Goal: Task Accomplishment & Management: Manage account settings

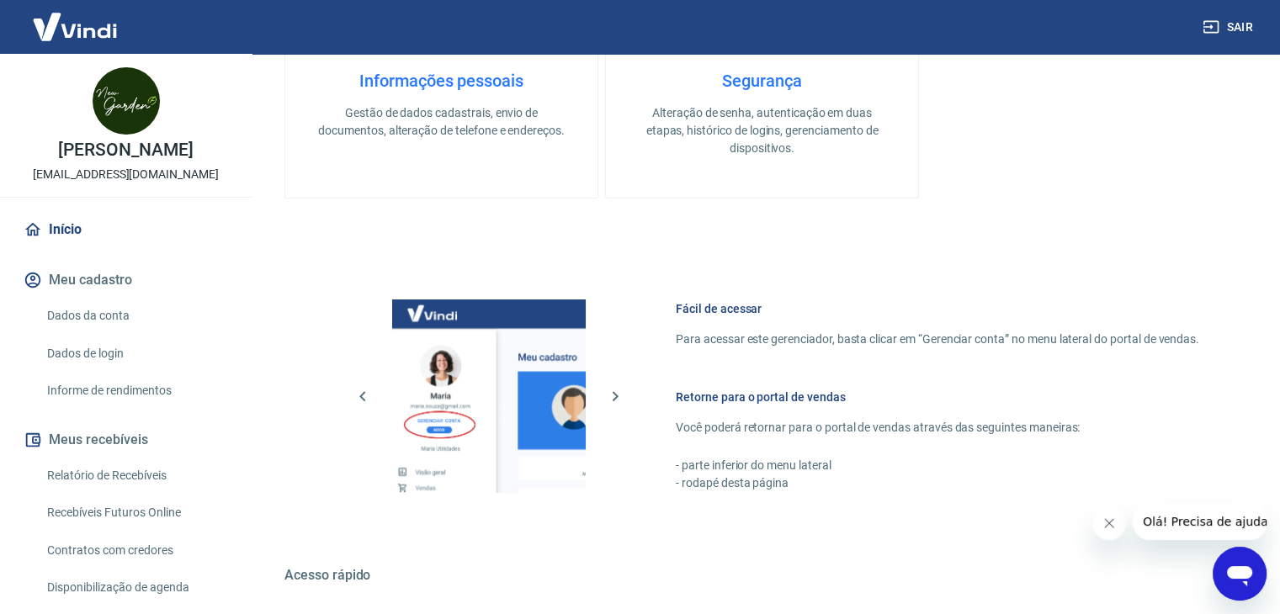
scroll to position [757, 0]
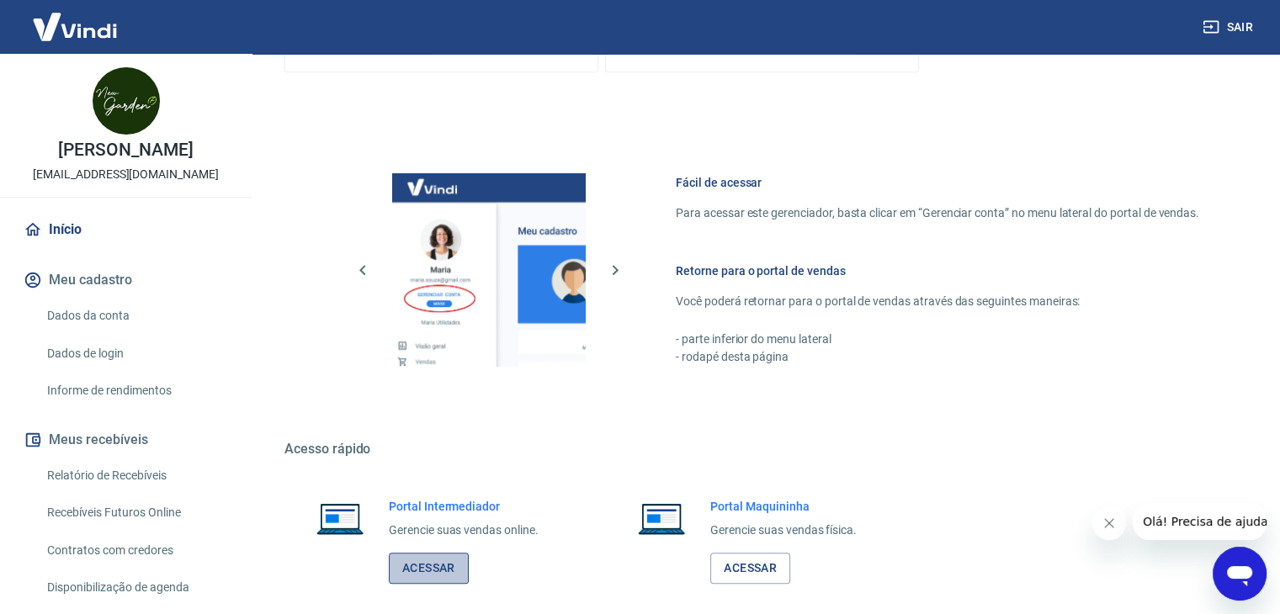
click at [447, 563] on link "Acessar" at bounding box center [429, 568] width 80 height 31
